Goal: Task Accomplishment & Management: Complete application form

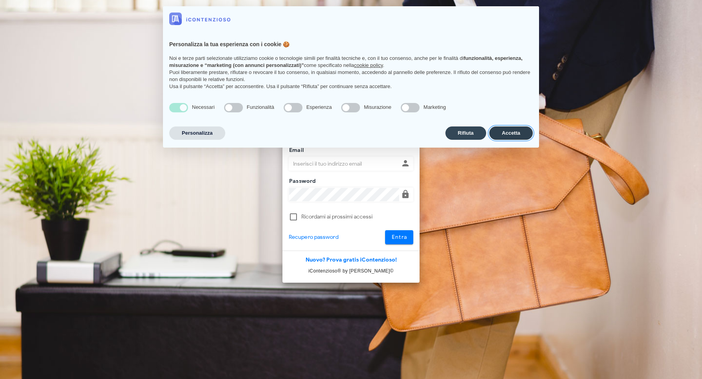
click at [515, 132] on button "Accetta" at bounding box center [510, 133] width 43 height 13
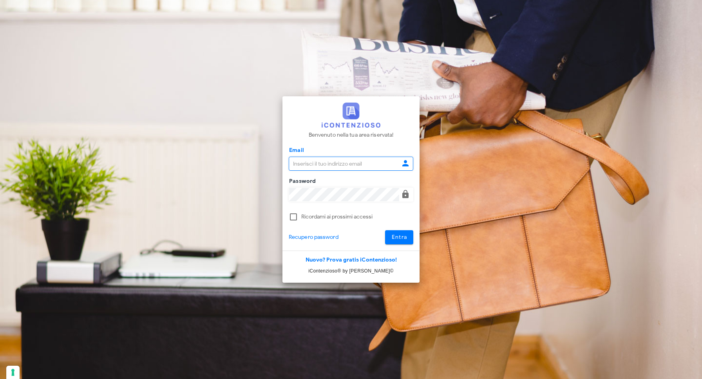
click at [361, 167] on input "Email" at bounding box center [344, 163] width 110 height 13
click at [378, 165] on input "Email" at bounding box center [344, 163] width 110 height 13
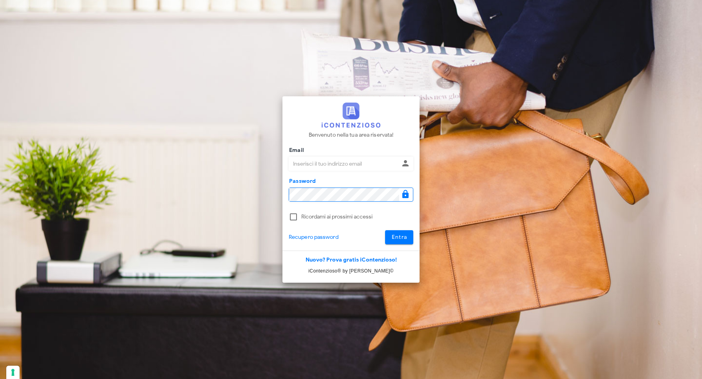
click at [375, 164] on input "Email" at bounding box center [344, 163] width 110 height 13
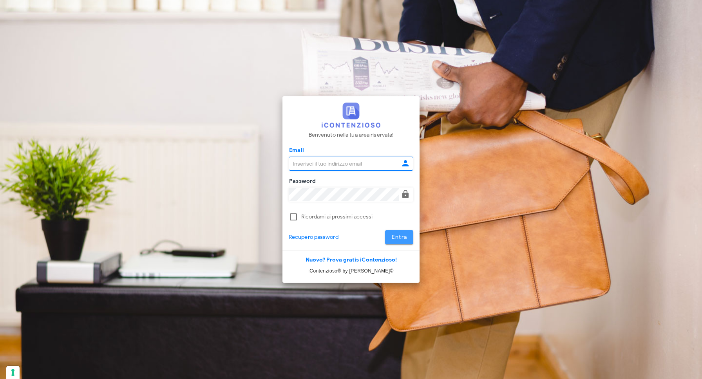
click at [401, 233] on button "Entra" at bounding box center [399, 237] width 29 height 14
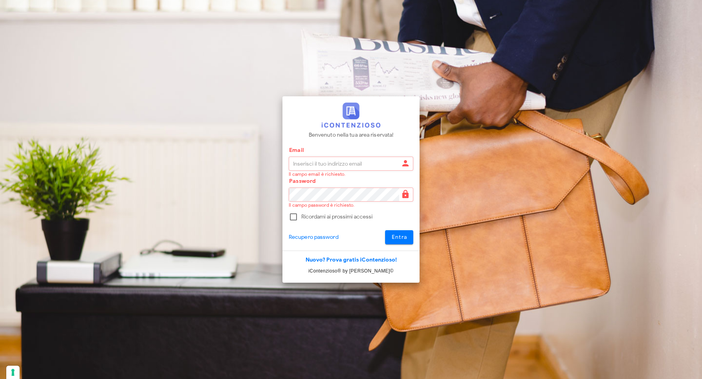
click at [371, 163] on input "Email" at bounding box center [344, 163] width 110 height 13
click at [405, 164] on icon at bounding box center [405, 163] width 9 height 9
